Goal: Communication & Community: Ask a question

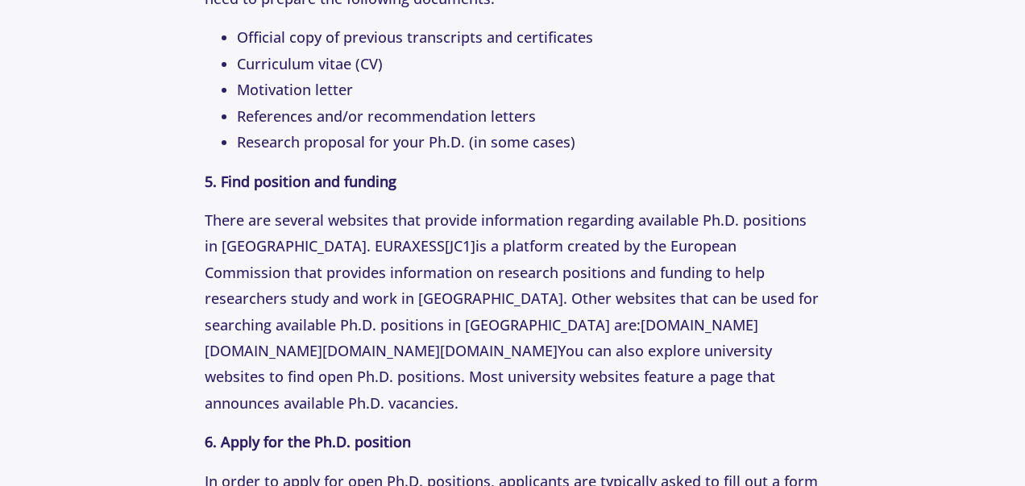
scroll to position [2929, 0]
drag, startPoint x: 229, startPoint y: 228, endPoint x: 871, endPoint y: 230, distance: 642.5
click at [820, 230] on p "There are several websites that provide information regarding available Ph.D. p…" at bounding box center [512, 310] width 615 height 209
copy p ": [DOMAIN_NAME] [DOMAIN_NAME] [DOMAIN_NAME] [DOMAIN_NAME]"
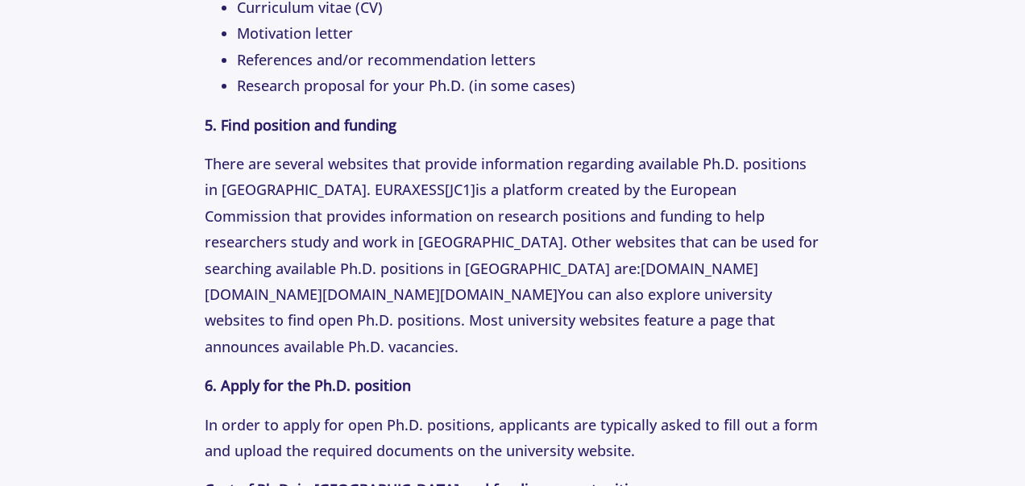
scroll to position [3036, 0]
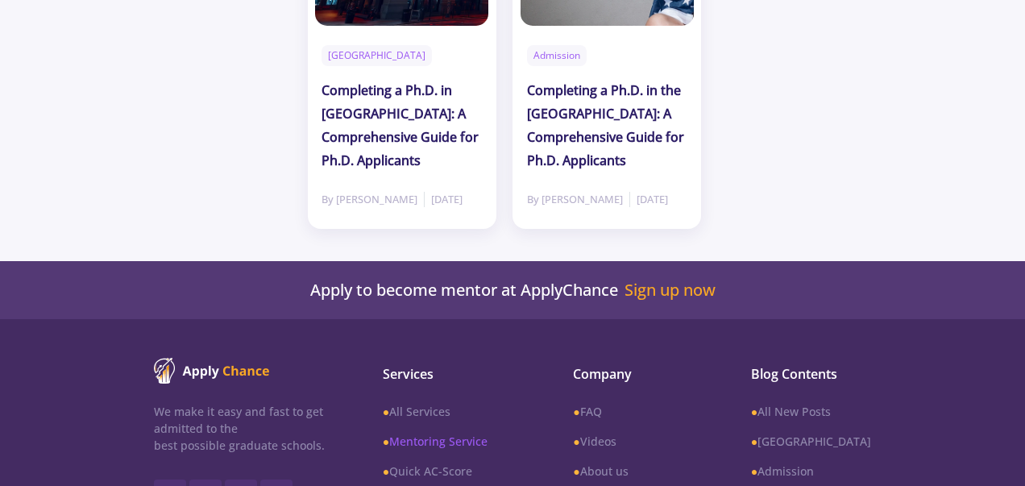
scroll to position [4676, 0]
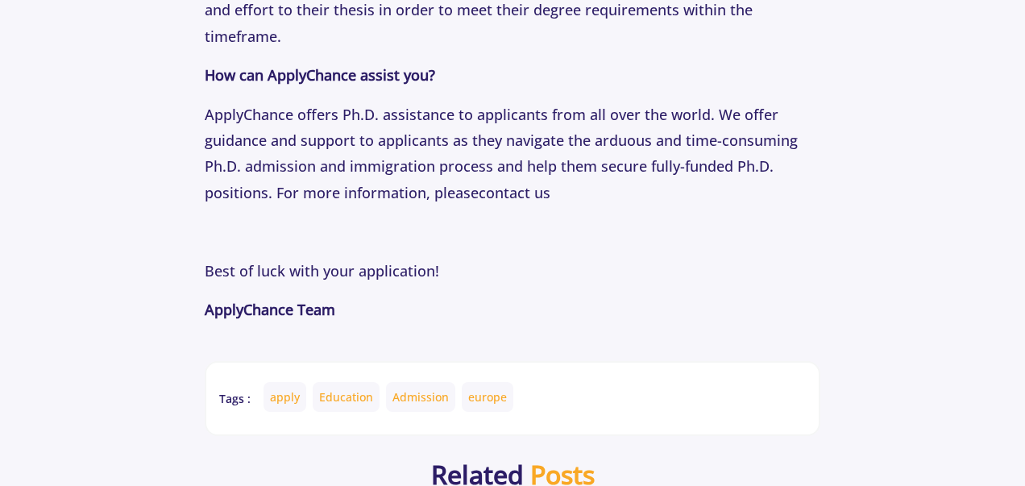
scroll to position [3950, 0]
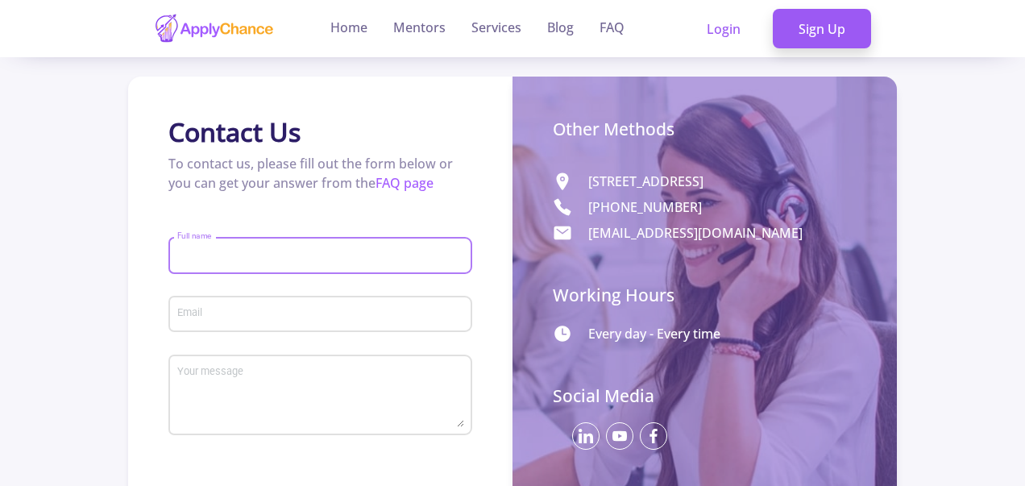
click at [266, 252] on input "Full name" at bounding box center [323, 256] width 293 height 15
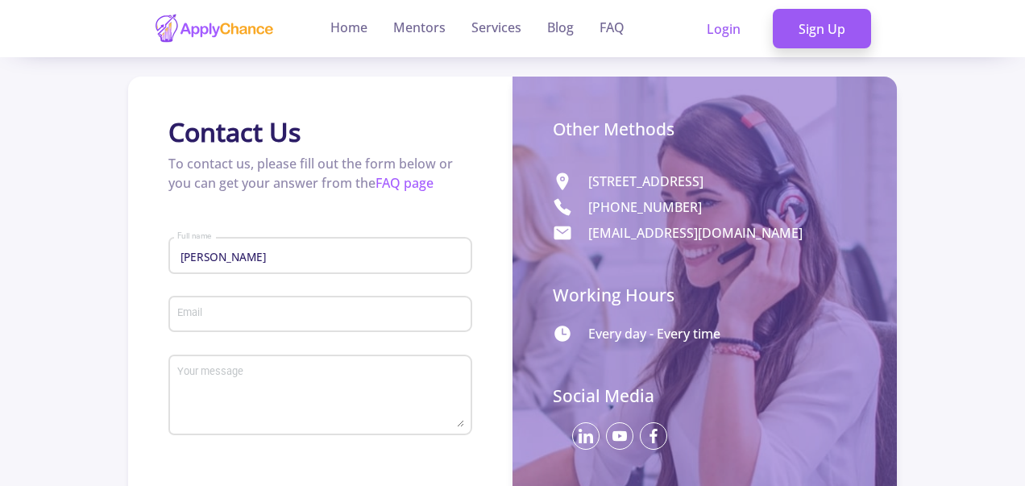
click at [240, 307] on div "Email" at bounding box center [321, 311] width 289 height 42
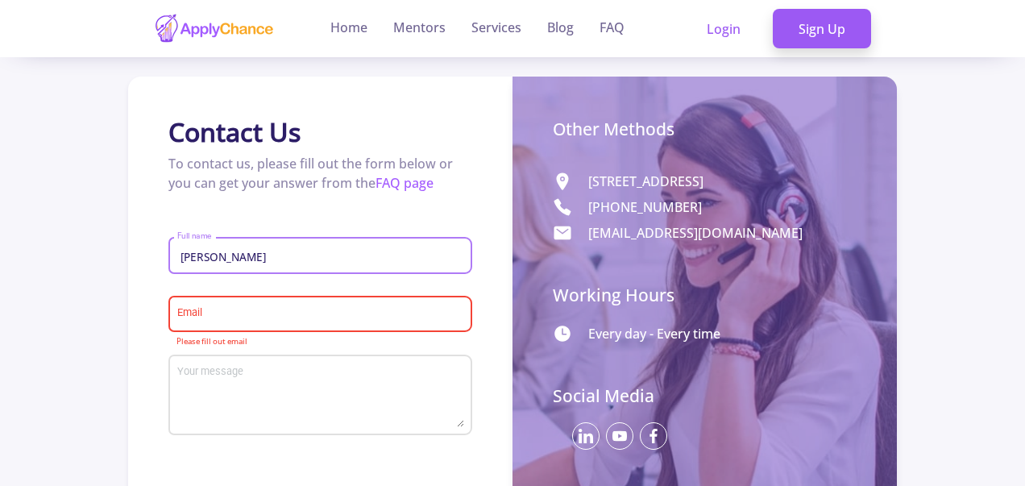
click at [193, 260] on input "[PERSON_NAME]" at bounding box center [323, 256] width 293 height 15
click at [235, 257] on input "[PERSON_NAME]" at bounding box center [323, 256] width 293 height 15
type input "[PERSON_NAME] [PERSON_NAME]"
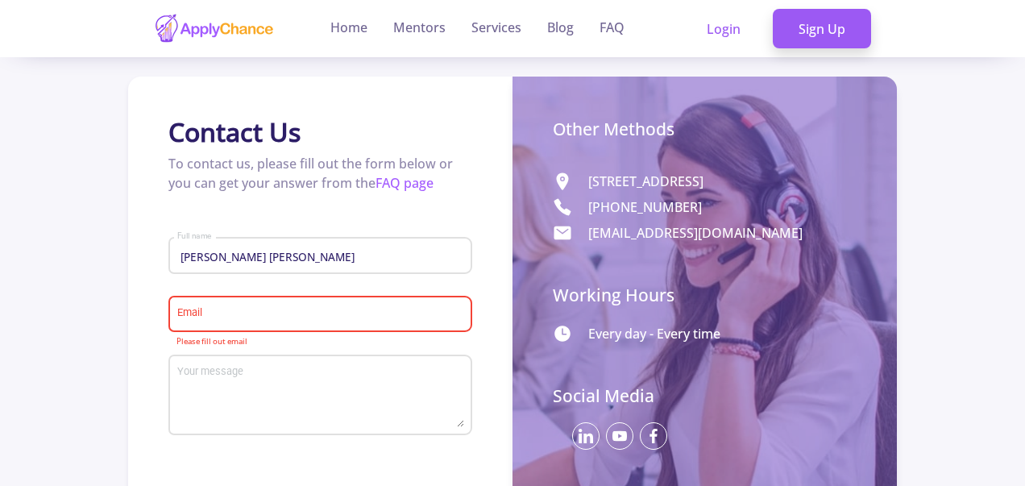
click at [234, 306] on div "Email" at bounding box center [321, 311] width 289 height 42
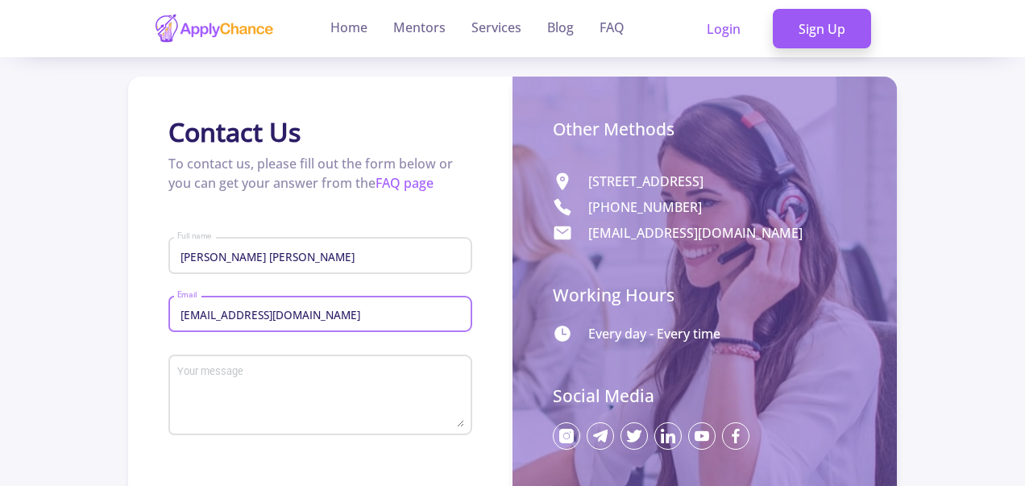
type input "[EMAIL_ADDRESS][DOMAIN_NAME]"
click at [364, 387] on textarea "Your message" at bounding box center [321, 396] width 289 height 61
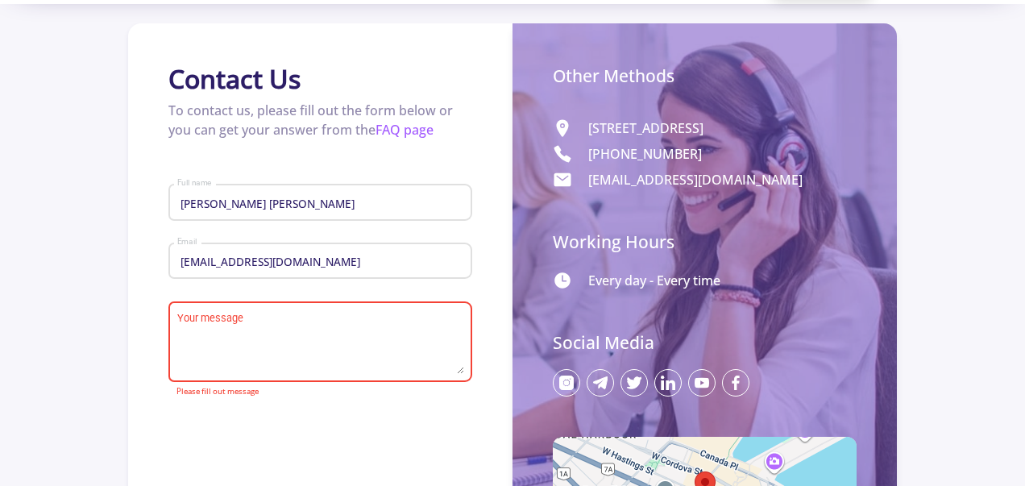
scroll to position [53, 0]
click at [339, 328] on textarea "Your message" at bounding box center [321, 343] width 289 height 61
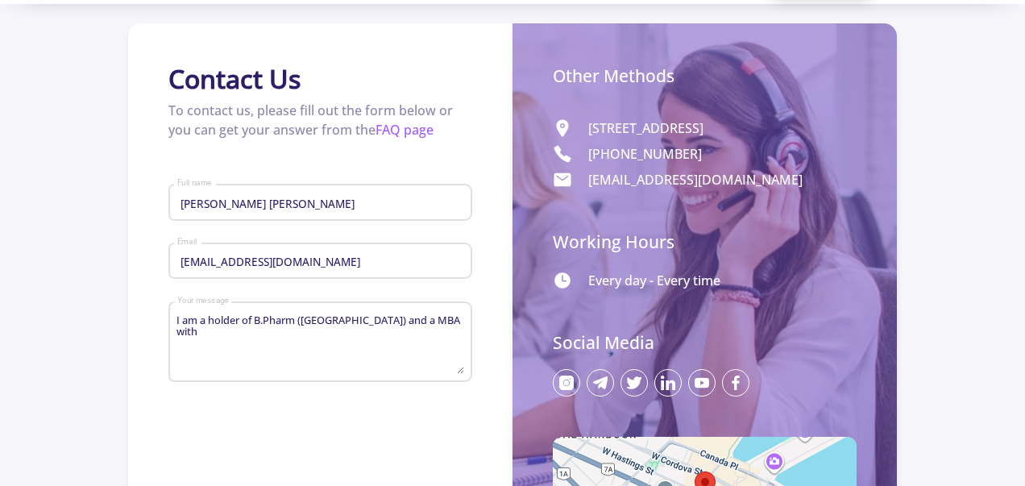
click at [443, 310] on div "I am a holder of B.Pharm ([GEOGRAPHIC_DATA]) and a MBA with Your message" at bounding box center [321, 339] width 289 height 87
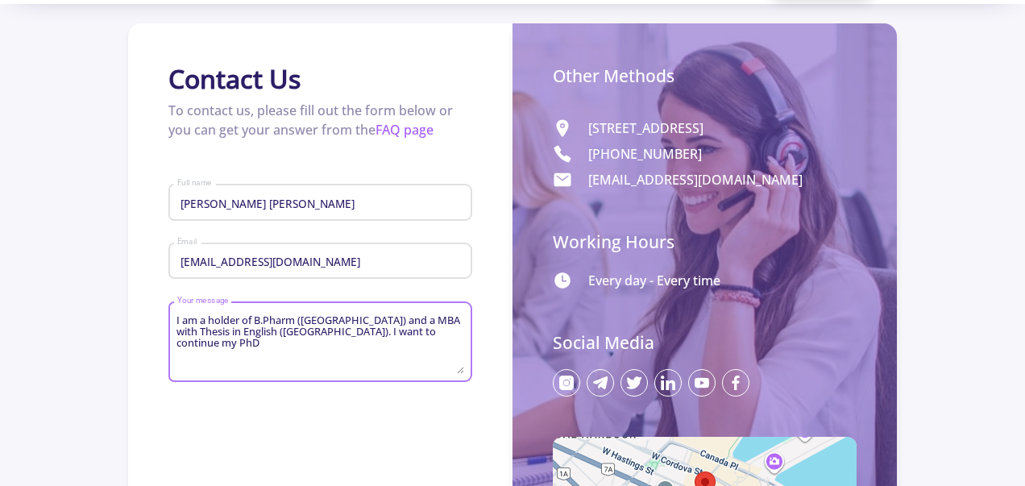
click at [450, 343] on textarea "I am a holder of B.Pharm ([GEOGRAPHIC_DATA]) and a MBA with Thesis in English (…" at bounding box center [321, 343] width 289 height 61
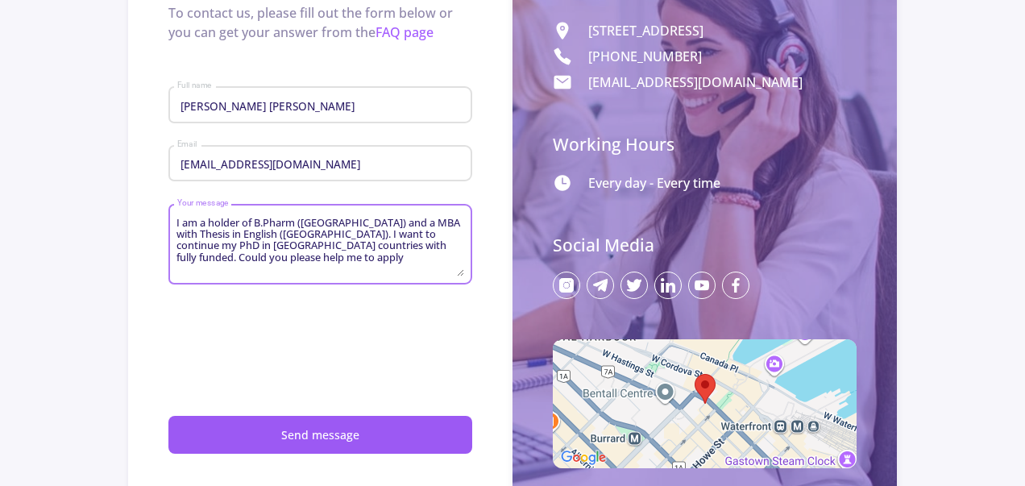
scroll to position [134, 0]
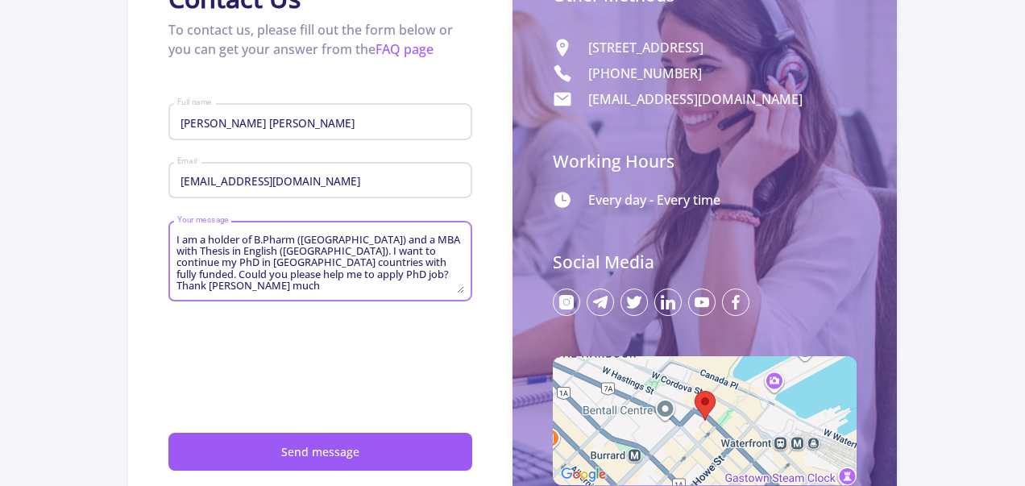
click at [331, 277] on textarea "I am a holder of B.Pharm ([GEOGRAPHIC_DATA]) and a MBA with Thesis in English (…" at bounding box center [321, 262] width 289 height 61
click at [380, 276] on textarea "I am a holder of B.Pharm ([GEOGRAPHIC_DATA]) and a MBA with Thesis in English (…" at bounding box center [321, 262] width 289 height 61
type textarea "I am a holder of B.Pharm ([GEOGRAPHIC_DATA]) and a MBA with Thesis in English (…"
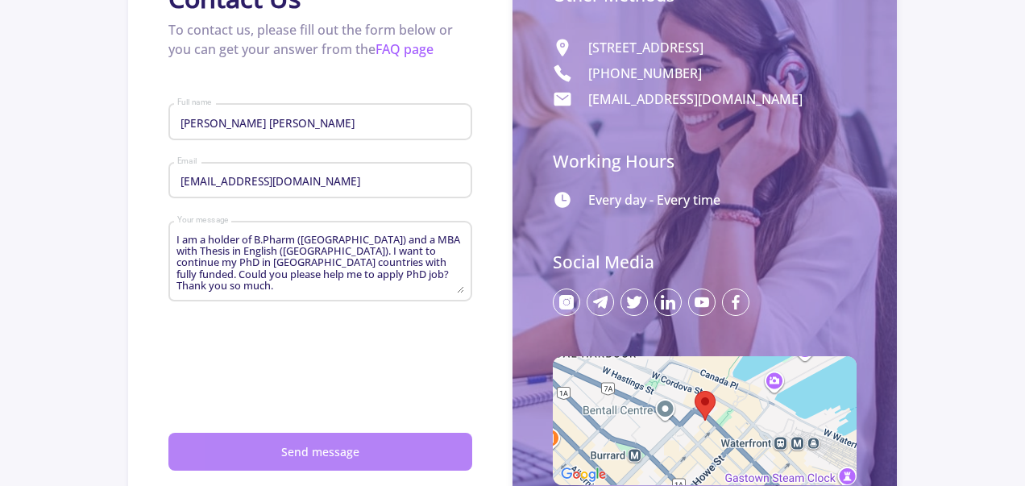
click at [340, 458] on button "Send message" at bounding box center [320, 452] width 304 height 38
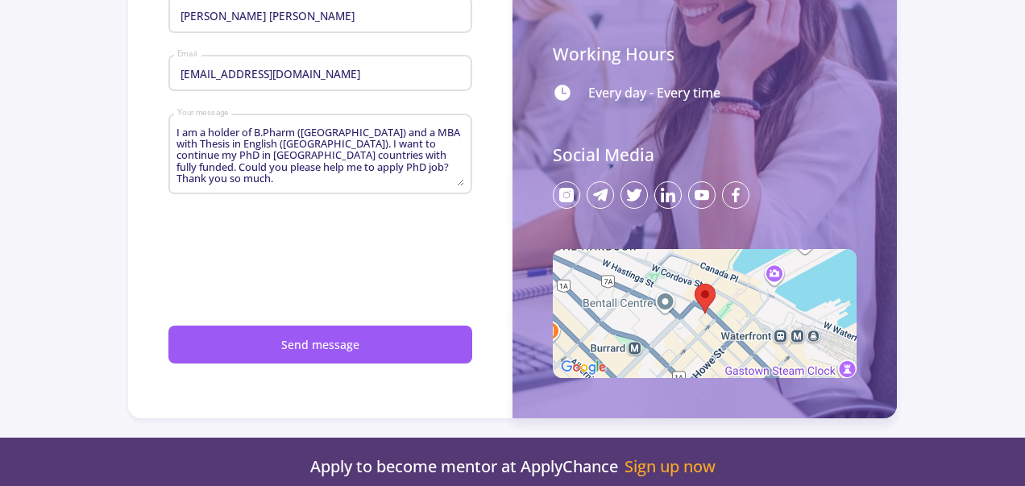
scroll to position [242, 0]
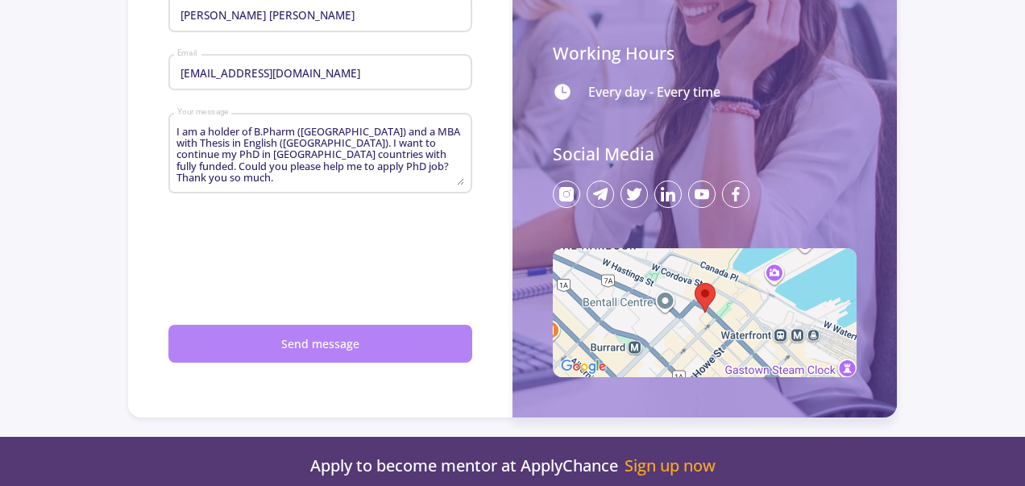
click at [359, 336] on button "Send message" at bounding box center [320, 344] width 304 height 38
click at [222, 338] on button "Send message" at bounding box center [320, 344] width 304 height 38
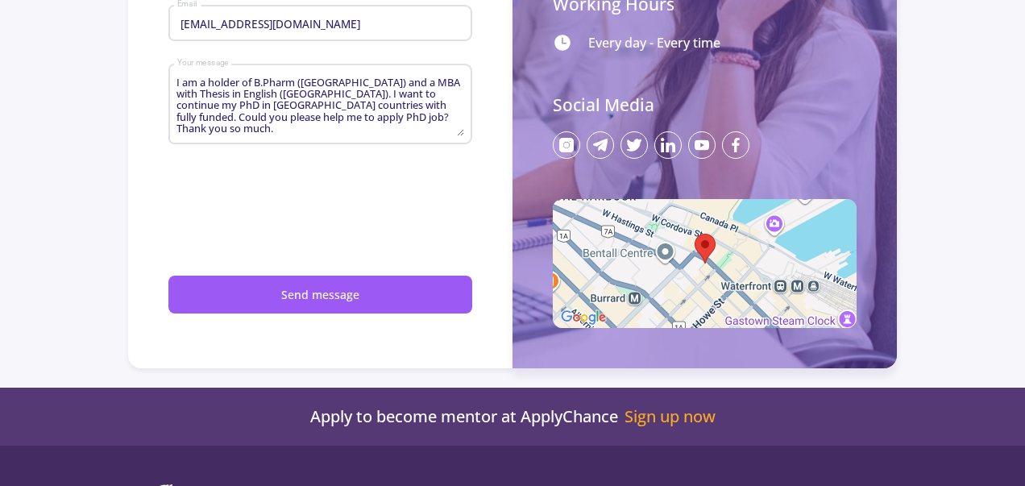
scroll to position [295, 0]
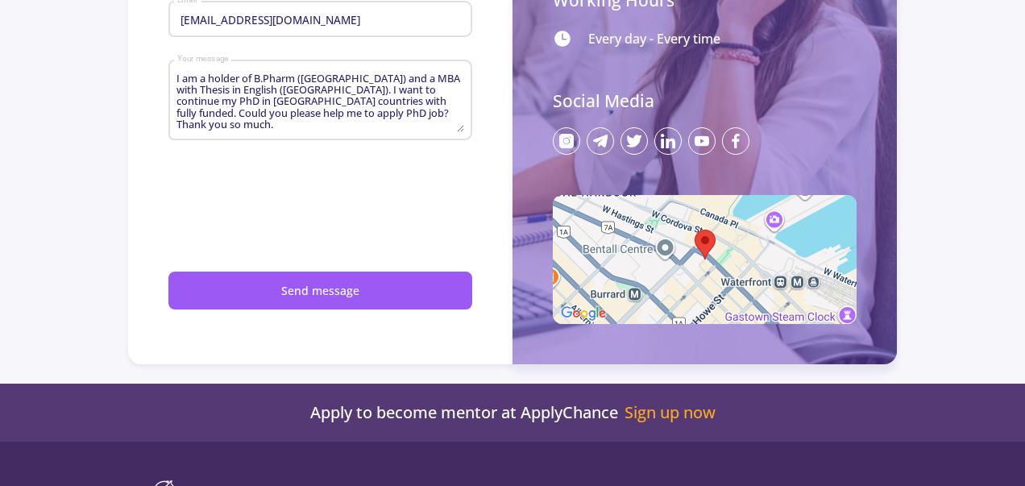
click at [459, 135] on div "I am a holder of B.Pharm ([GEOGRAPHIC_DATA]) and a MBA with Thesis in English (…" at bounding box center [321, 97] width 289 height 87
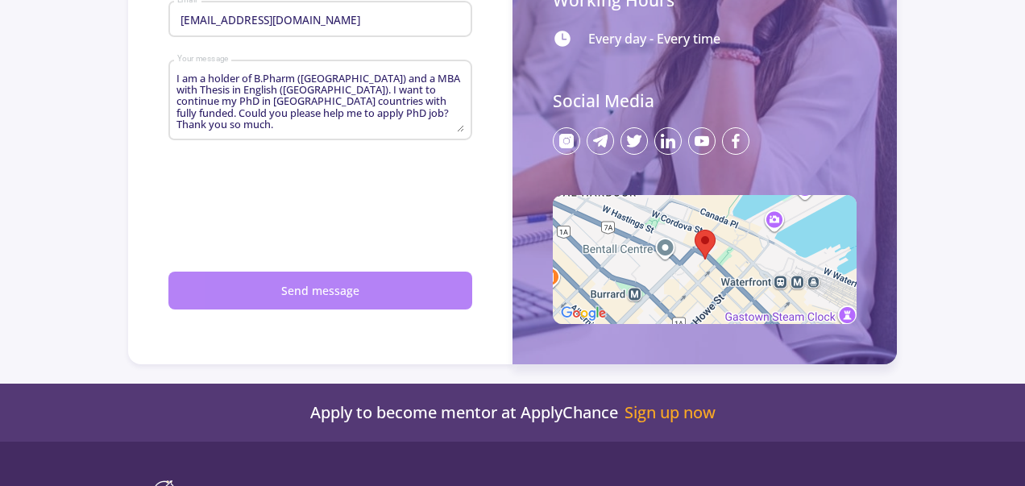
click at [270, 291] on button "Send message" at bounding box center [320, 291] width 304 height 38
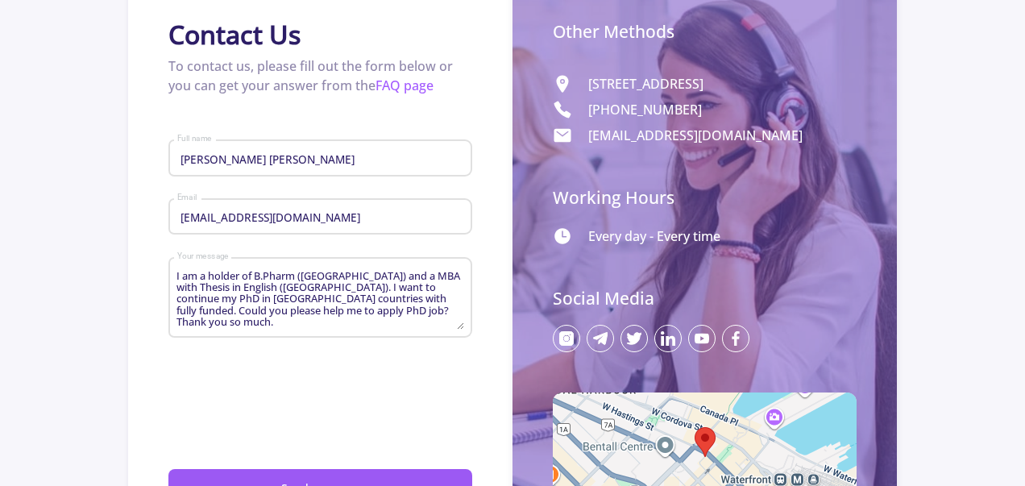
scroll to position [107, 0]
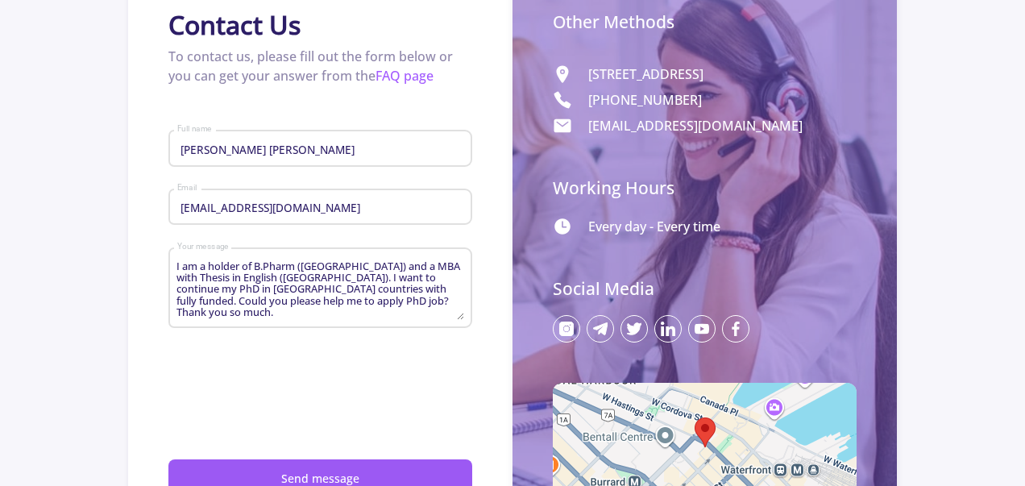
click at [602, 335] on icon at bounding box center [600, 328] width 15 height 12
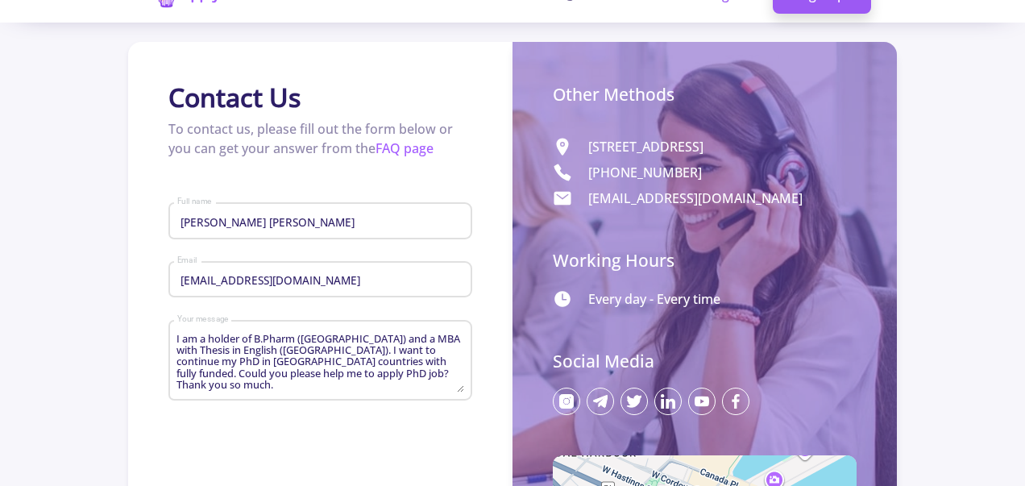
scroll to position [0, 0]
